Goal: Information Seeking & Learning: Learn about a topic

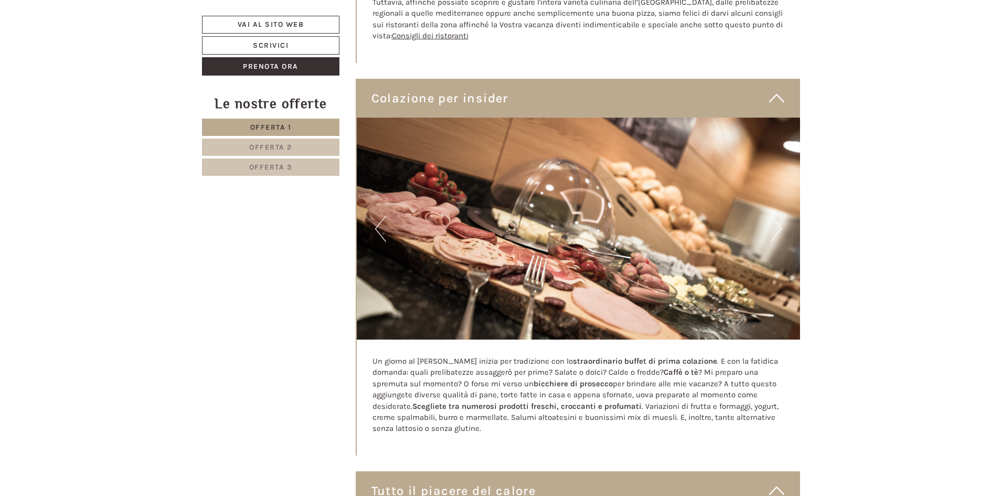
scroll to position [3147, 0]
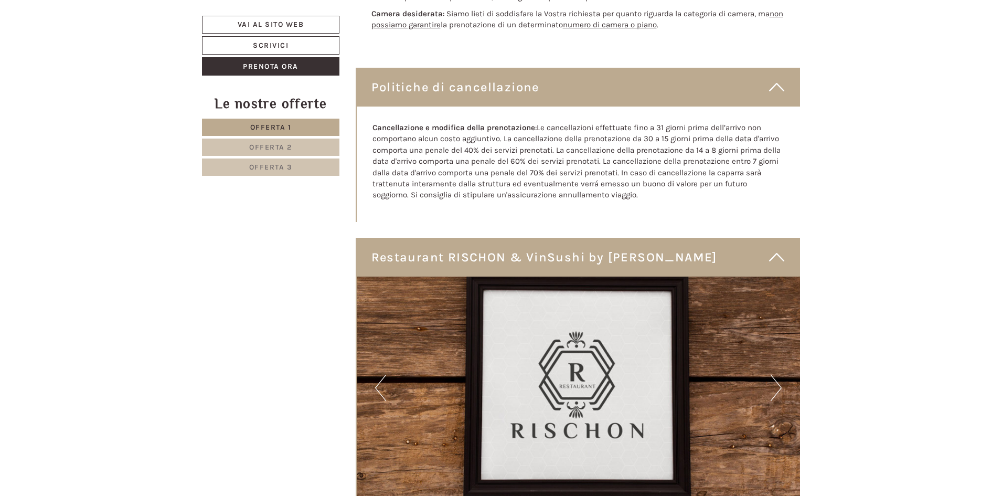
scroll to position [2937, 0]
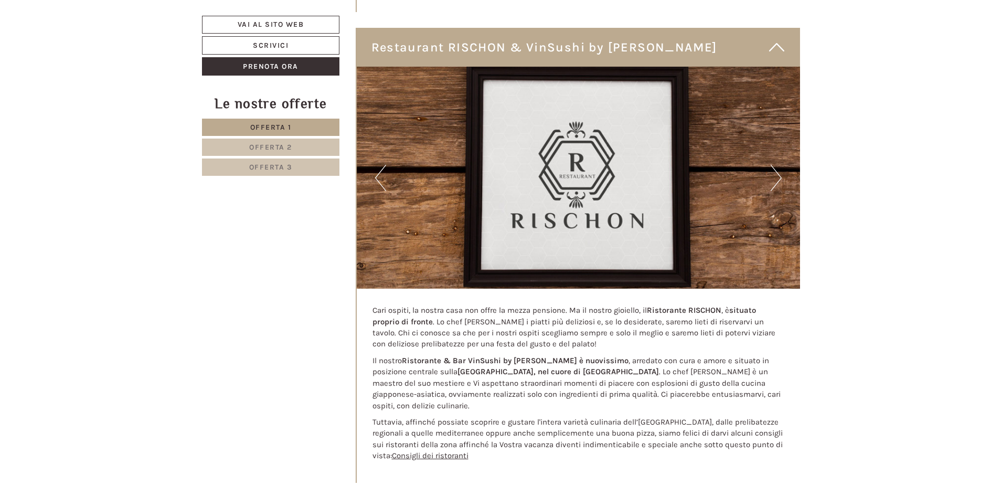
click at [777, 174] on button "Next" at bounding box center [776, 178] width 11 height 26
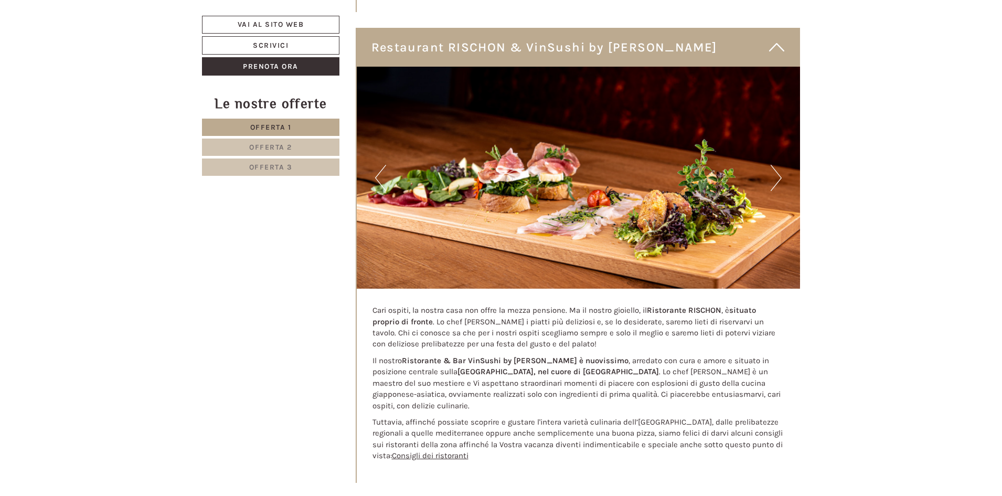
click at [777, 174] on button "Next" at bounding box center [776, 178] width 11 height 26
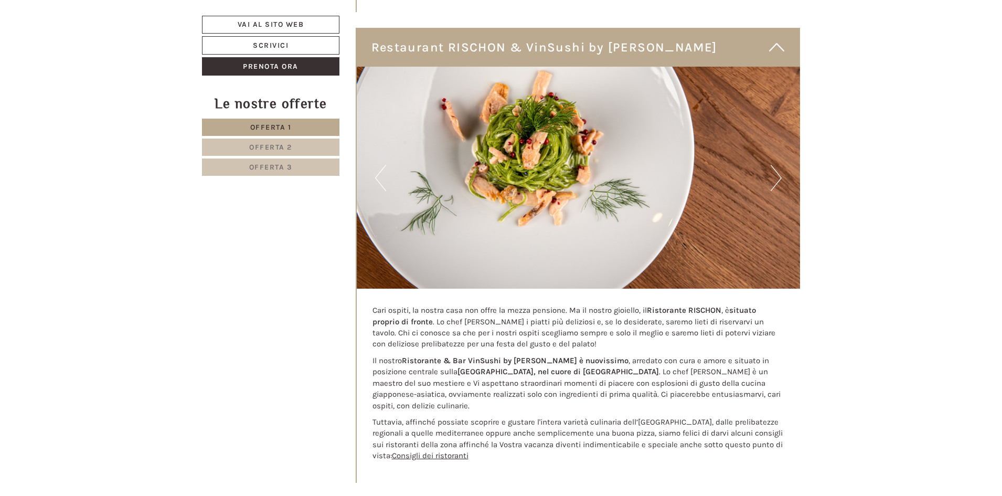
click at [777, 174] on button "Next" at bounding box center [776, 178] width 11 height 26
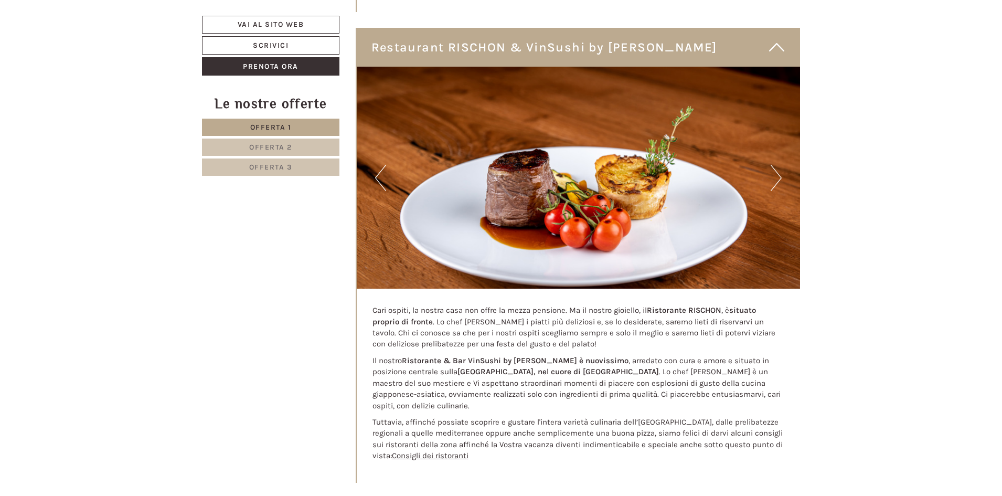
click at [777, 174] on button "Next" at bounding box center [776, 178] width 11 height 26
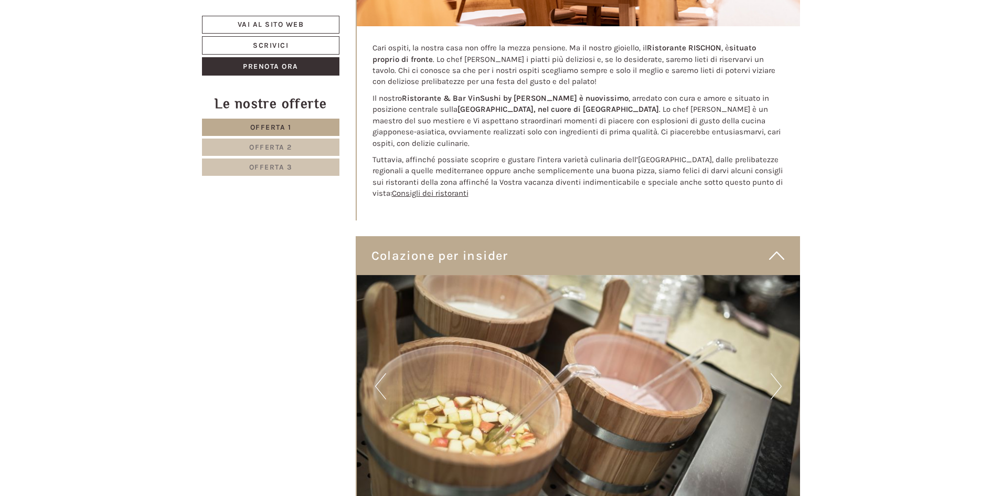
scroll to position [3252, 0]
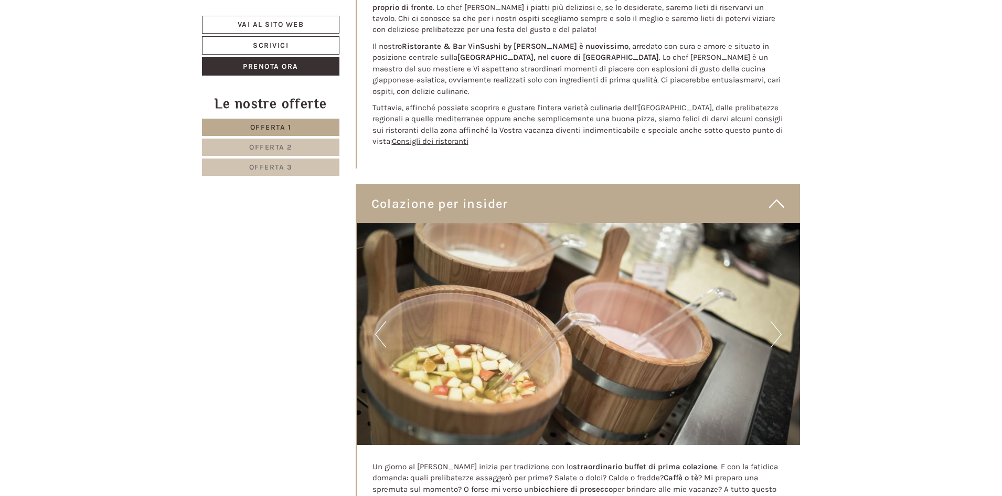
click at [775, 323] on button "Next" at bounding box center [776, 334] width 11 height 26
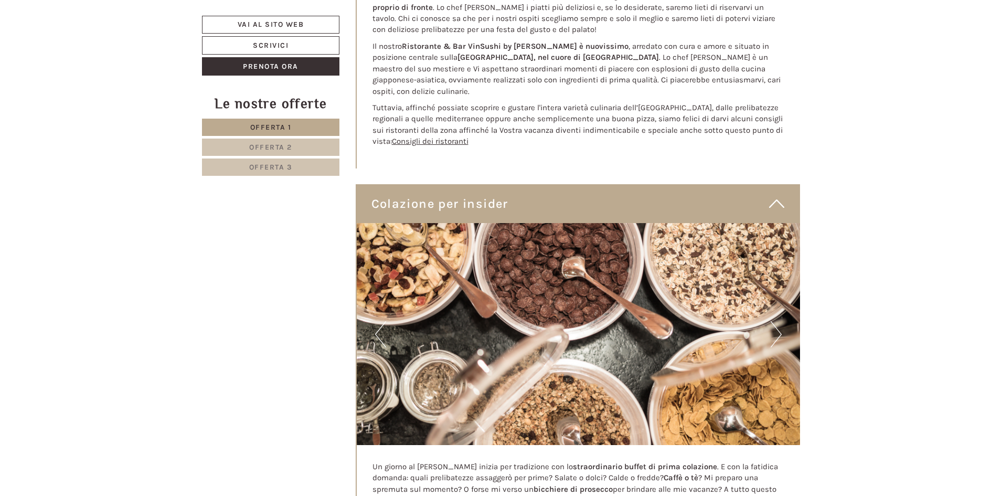
click at [775, 323] on button "Next" at bounding box center [776, 334] width 11 height 26
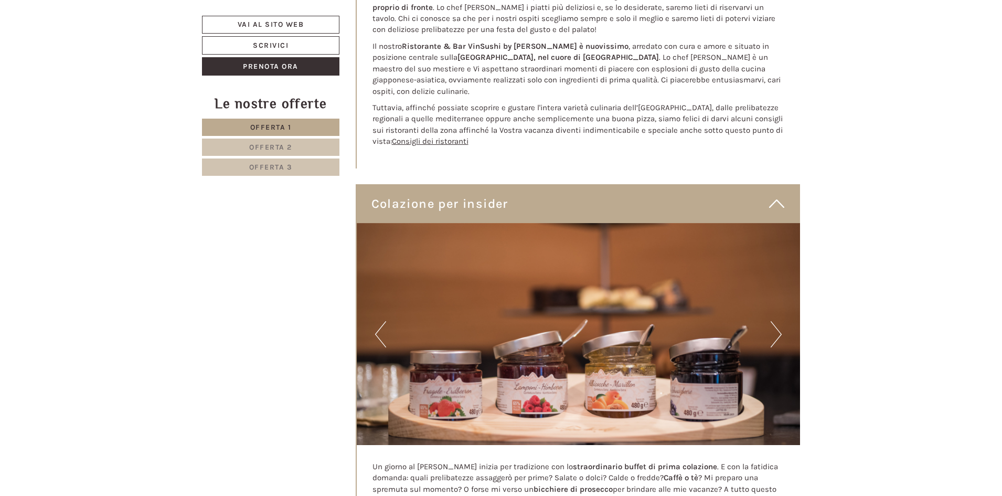
click at [774, 323] on button "Next" at bounding box center [776, 334] width 11 height 26
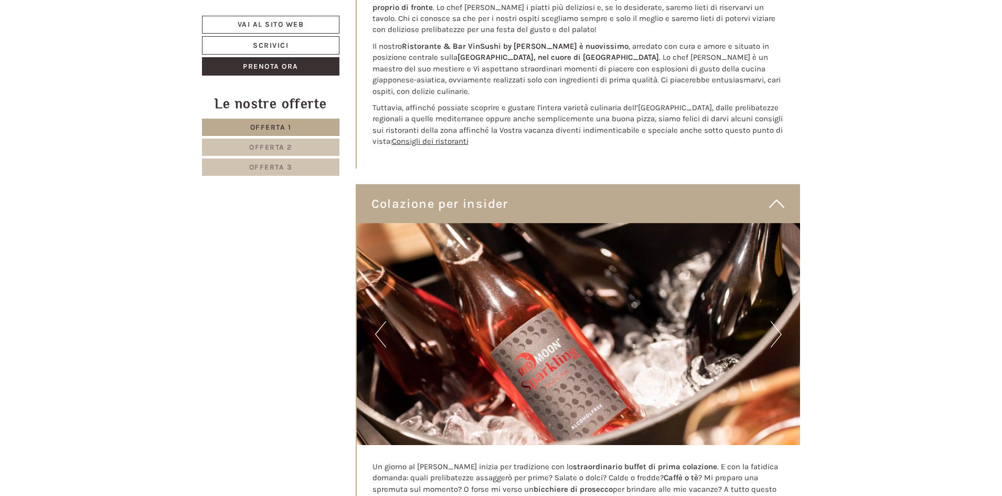
click at [774, 323] on button "Next" at bounding box center [776, 334] width 11 height 26
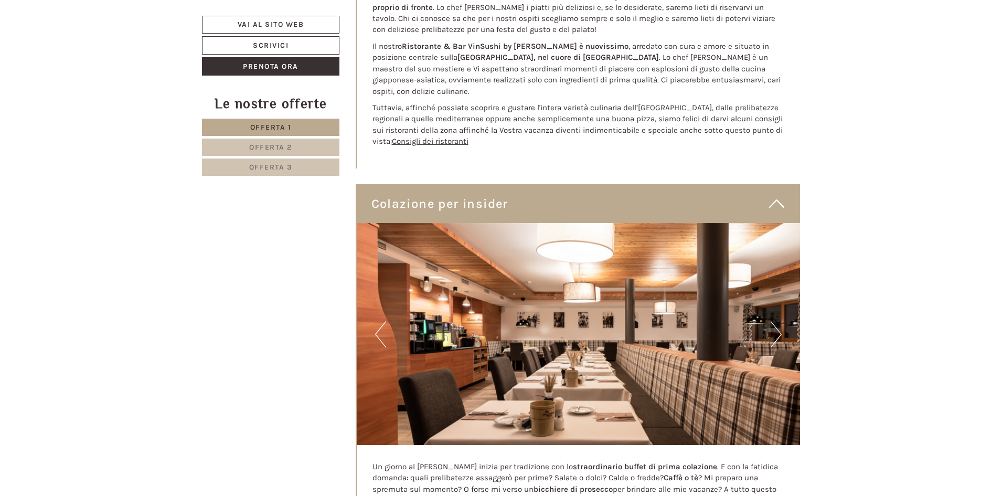
click at [774, 323] on button "Next" at bounding box center [776, 334] width 11 height 26
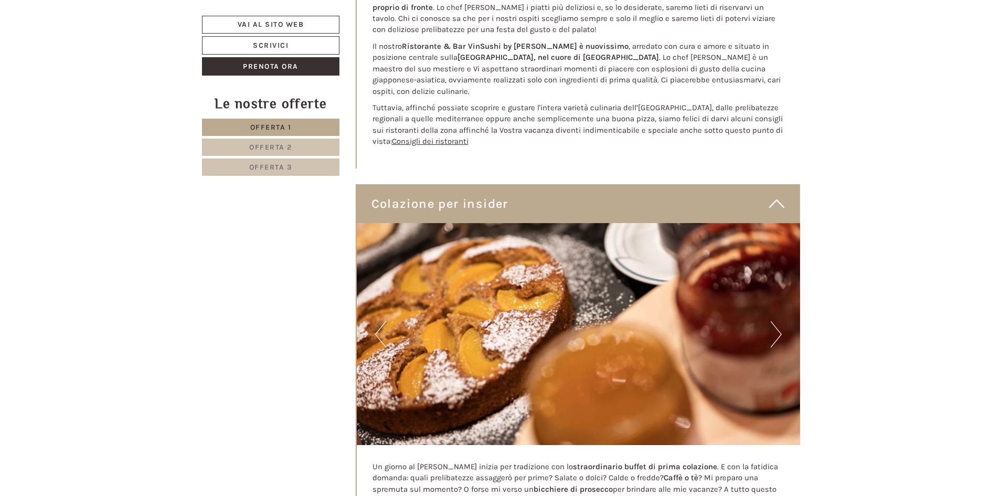
click at [774, 323] on button "Next" at bounding box center [776, 334] width 11 height 26
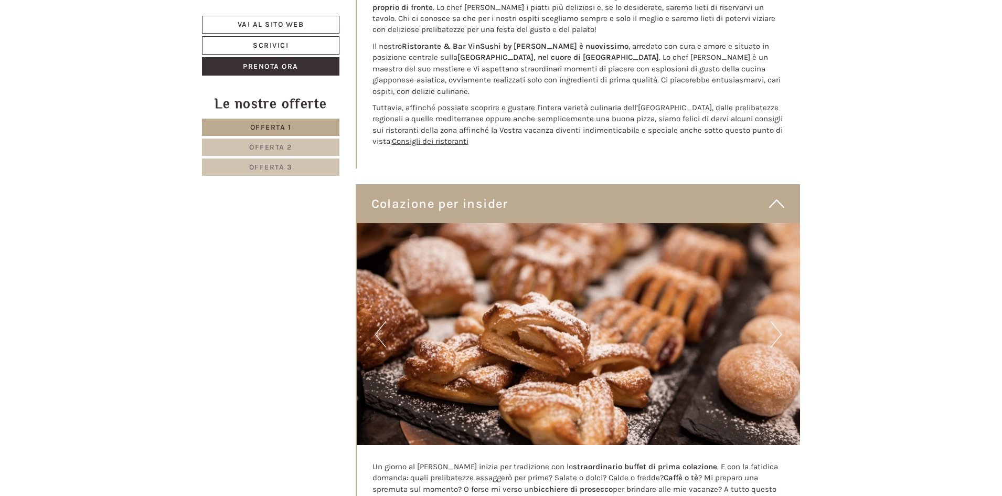
click at [774, 323] on button "Next" at bounding box center [776, 334] width 11 height 26
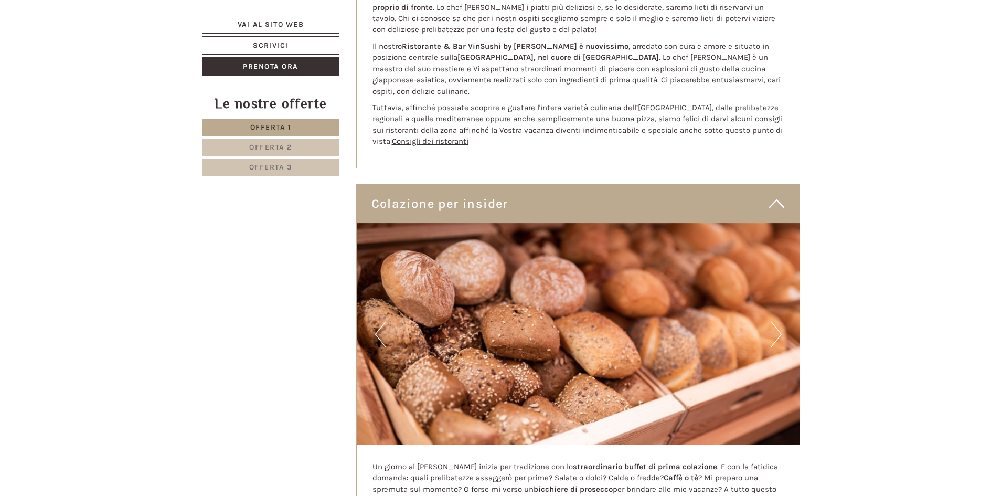
click at [774, 323] on button "Next" at bounding box center [776, 334] width 11 height 26
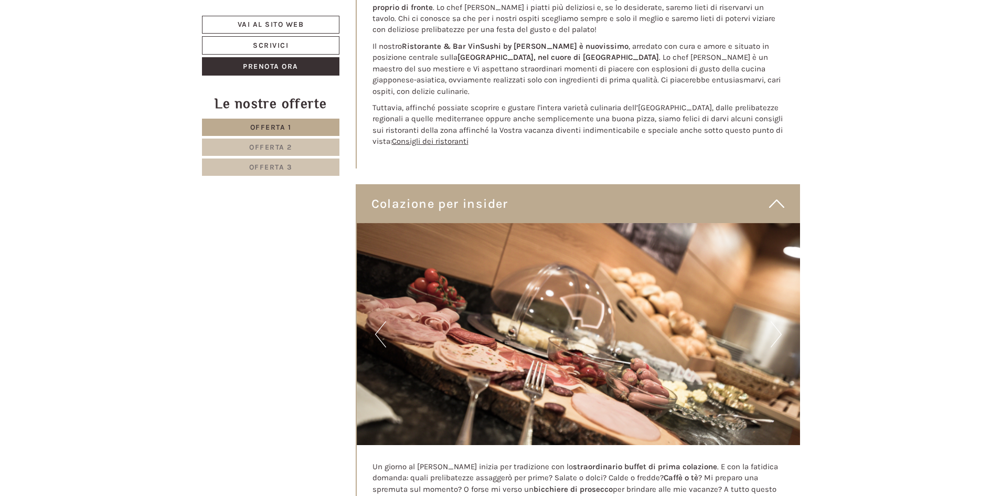
click at [774, 323] on button "Next" at bounding box center [776, 334] width 11 height 26
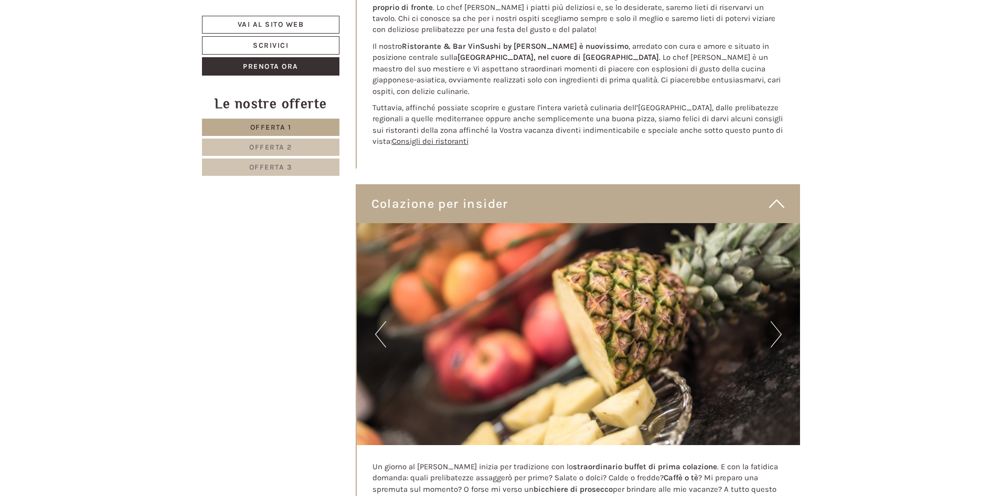
click at [774, 323] on button "Next" at bounding box center [776, 334] width 11 height 26
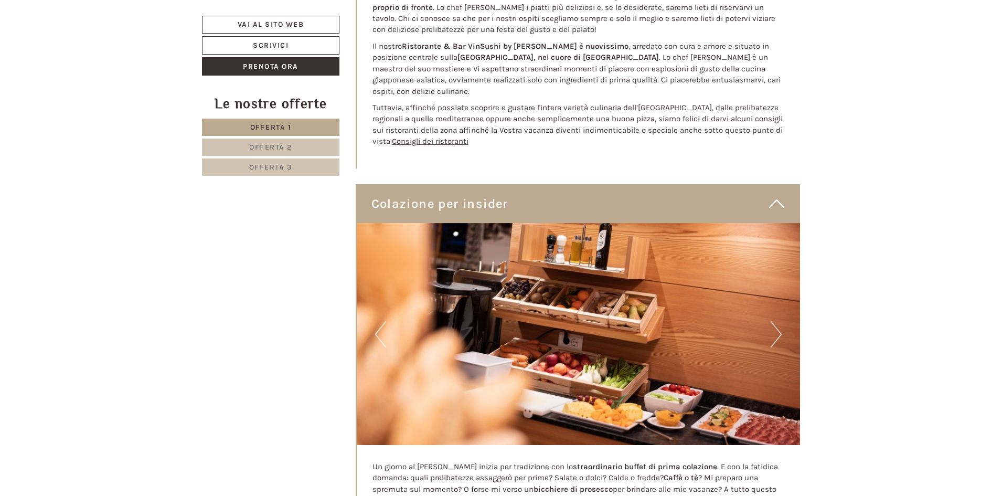
click at [774, 323] on button "Next" at bounding box center [776, 334] width 11 height 26
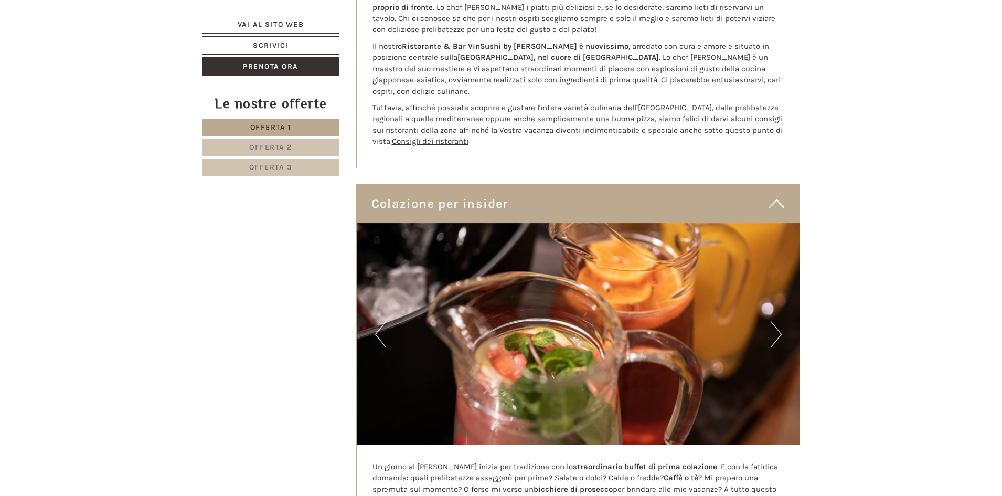
click at [774, 323] on button "Next" at bounding box center [776, 334] width 11 height 26
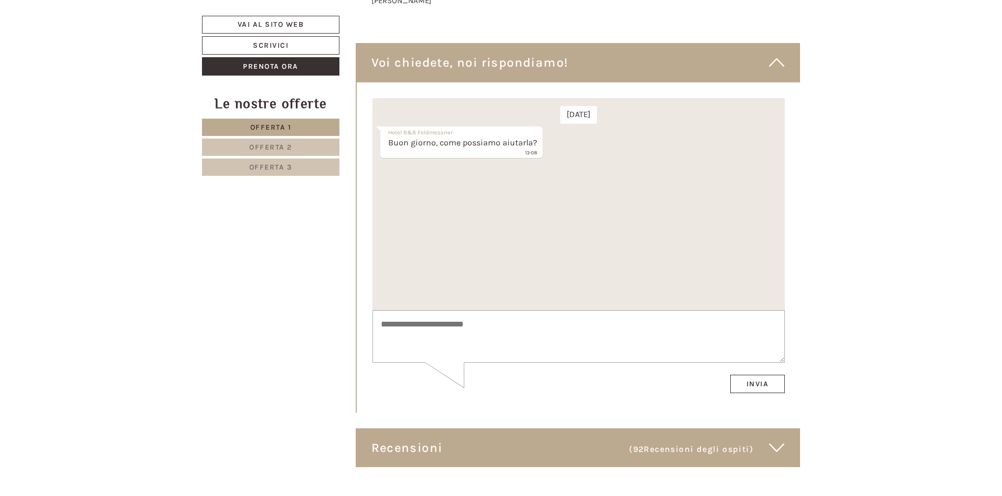
scroll to position [5665, 0]
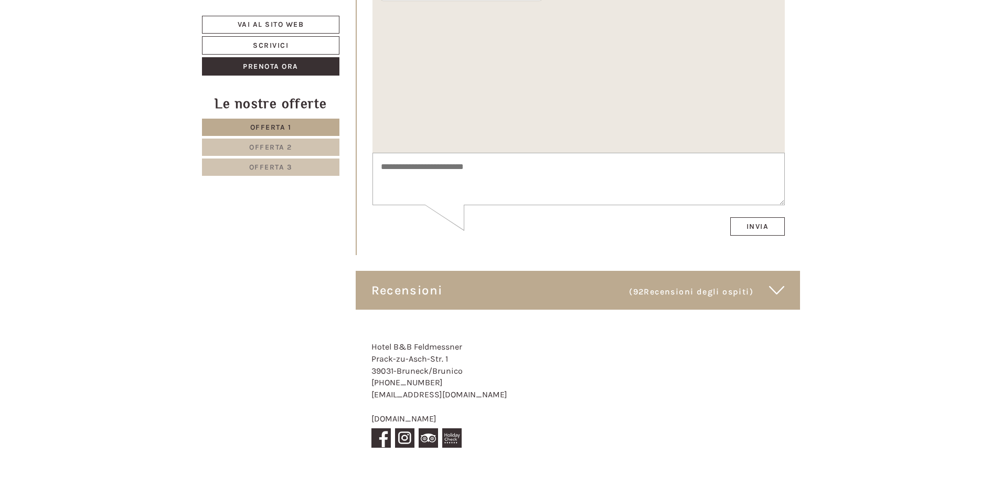
click at [767, 281] on span "(92 Recensioni degli ospiti )" at bounding box center [699, 290] width 140 height 18
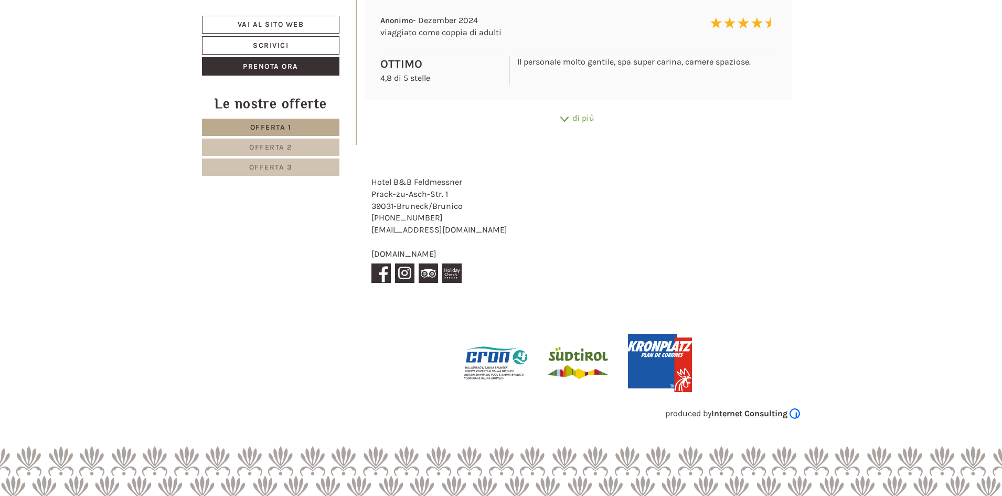
scroll to position [6085, 0]
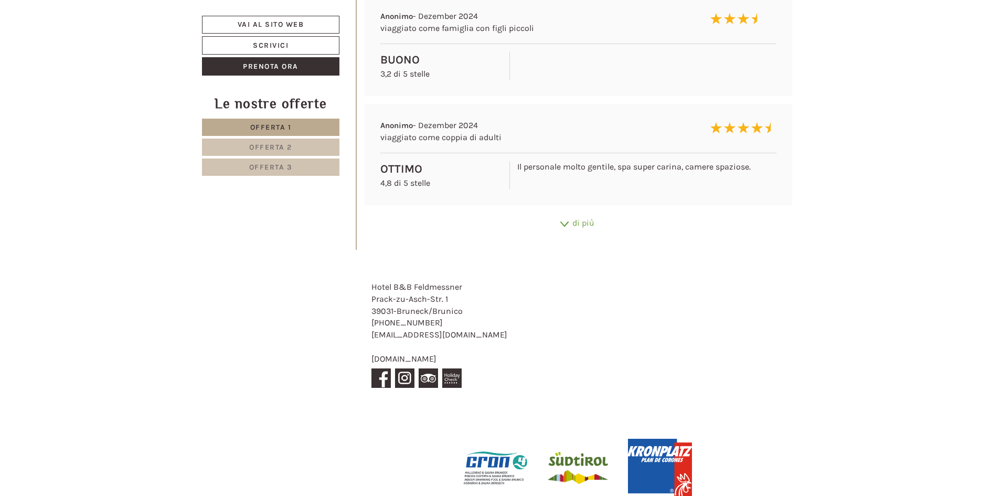
click at [561, 216] on div "di più" at bounding box center [579, 223] width 444 height 20
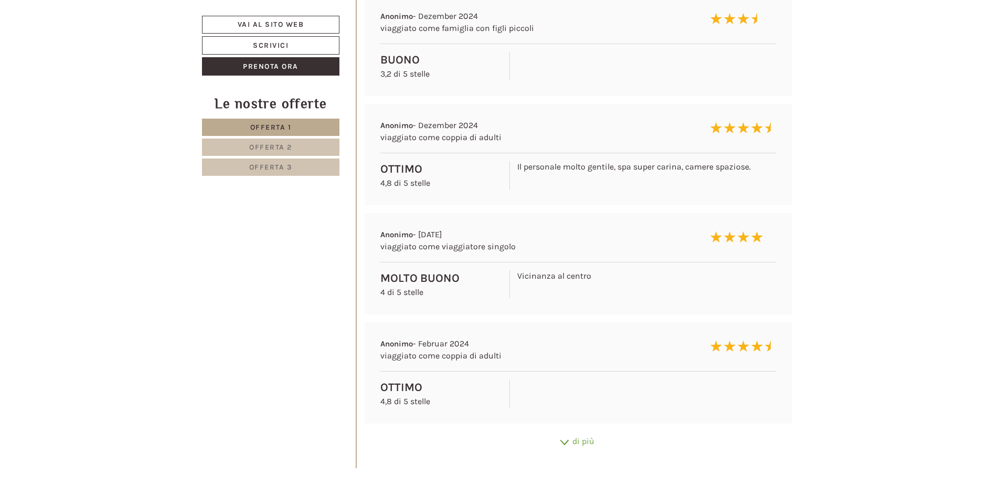
click at [563, 440] on icon at bounding box center [564, 442] width 10 height 5
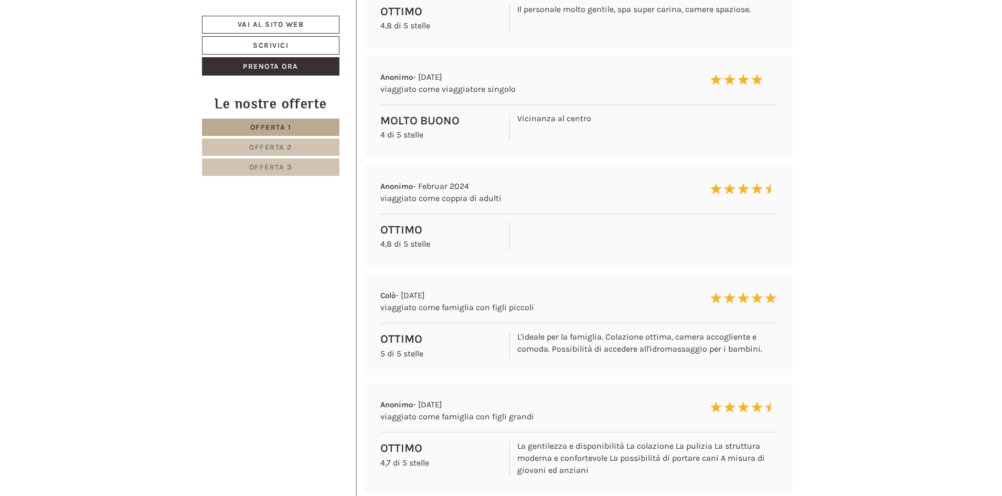
scroll to position [6347, 0]
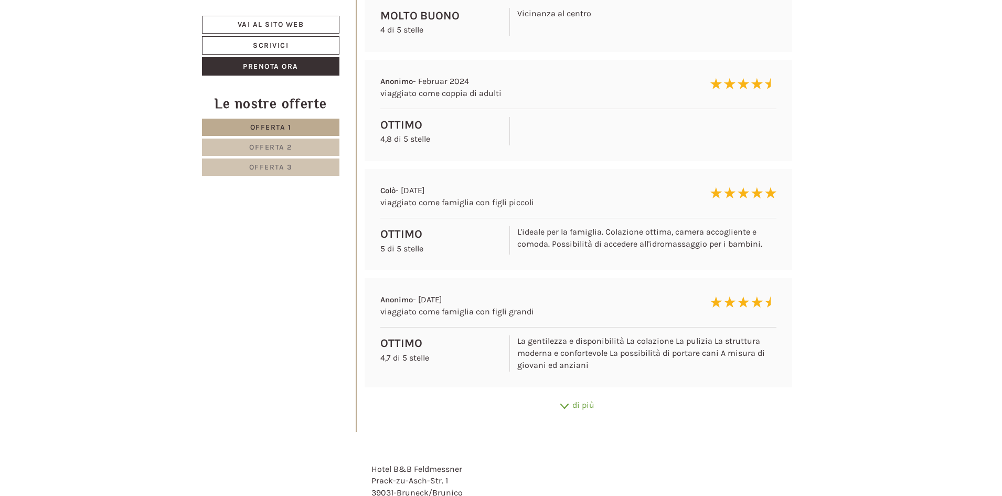
click at [564, 403] on icon at bounding box center [564, 405] width 10 height 5
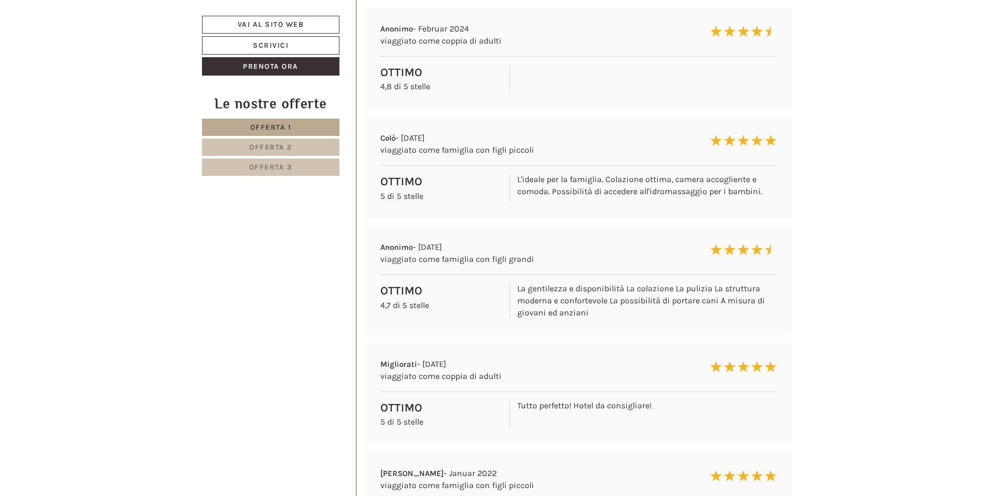
scroll to position [6504, 0]
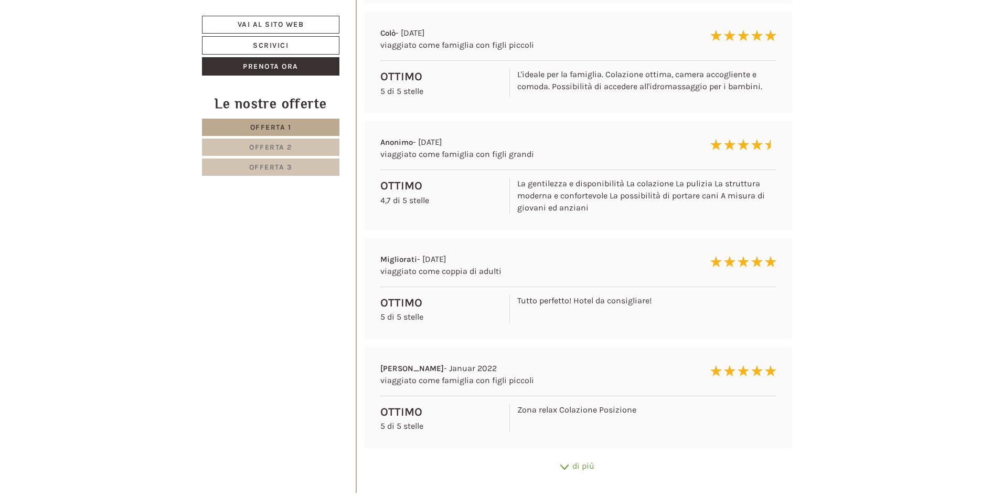
click at [564, 464] on icon at bounding box center [564, 466] width 10 height 5
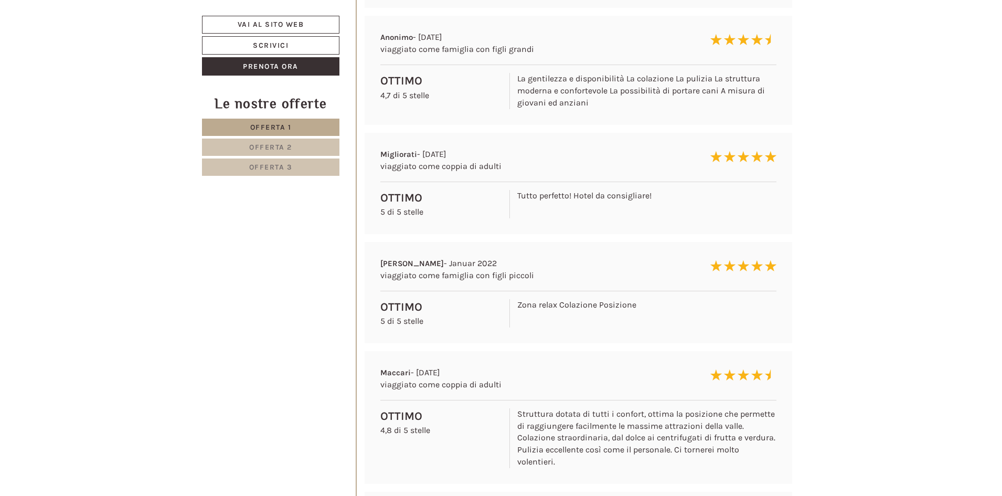
scroll to position [6767, 0]
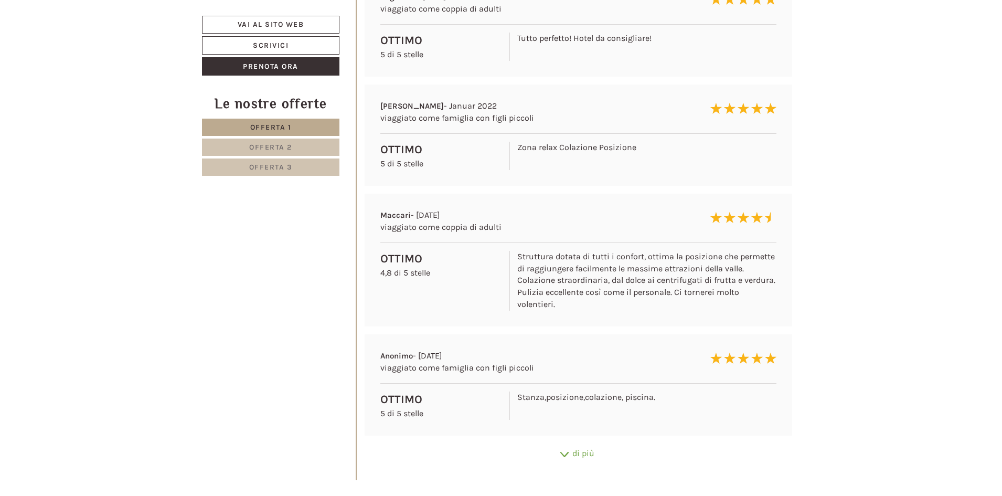
click at [565, 452] on icon at bounding box center [564, 454] width 10 height 5
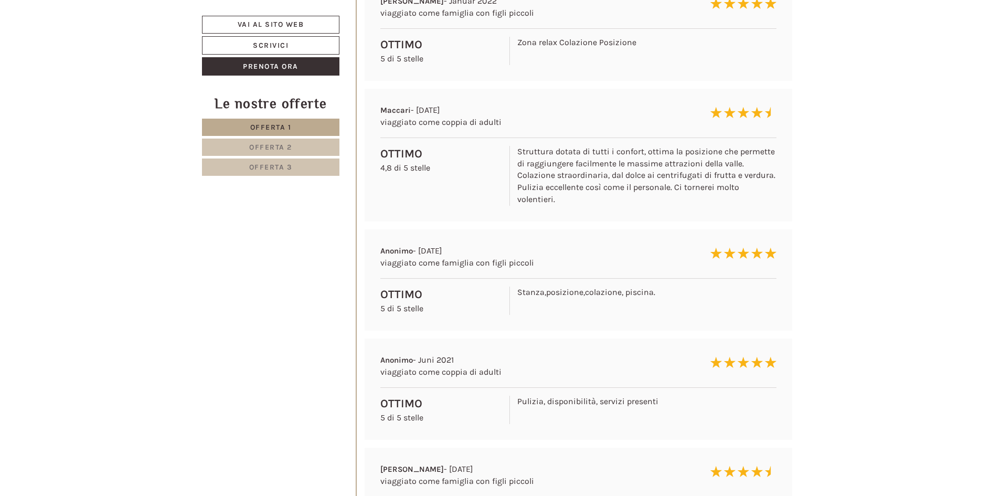
scroll to position [7029, 0]
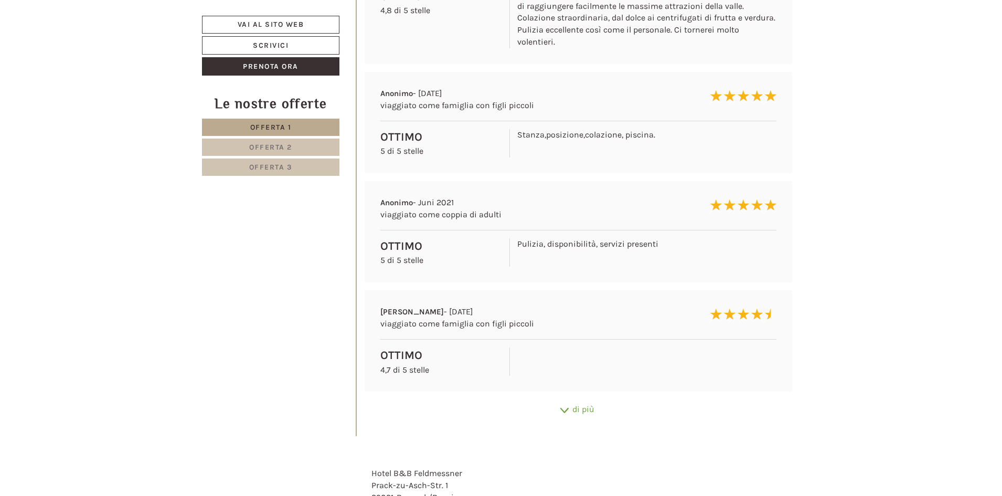
click at [556, 407] on div "di più" at bounding box center [579, 409] width 444 height 20
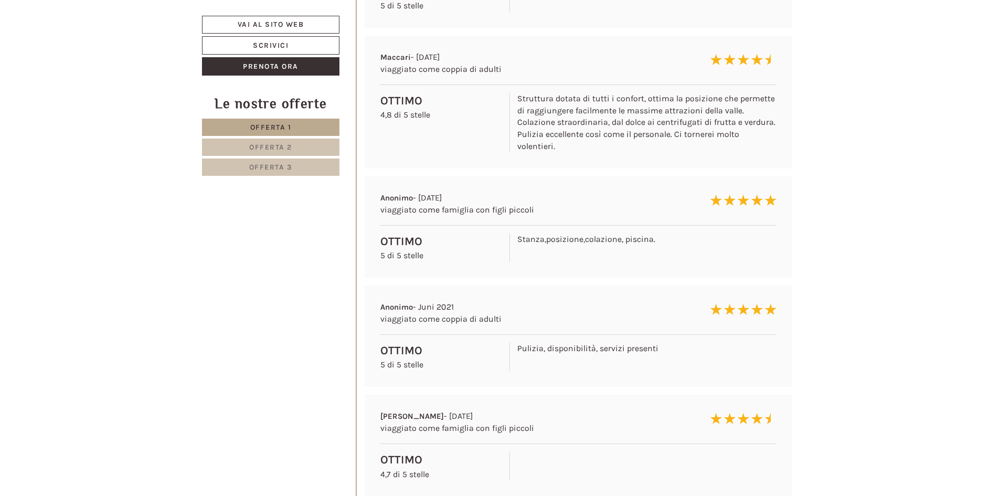
scroll to position [0, 0]
